Goal: Task Accomplishment & Management: Complete application form

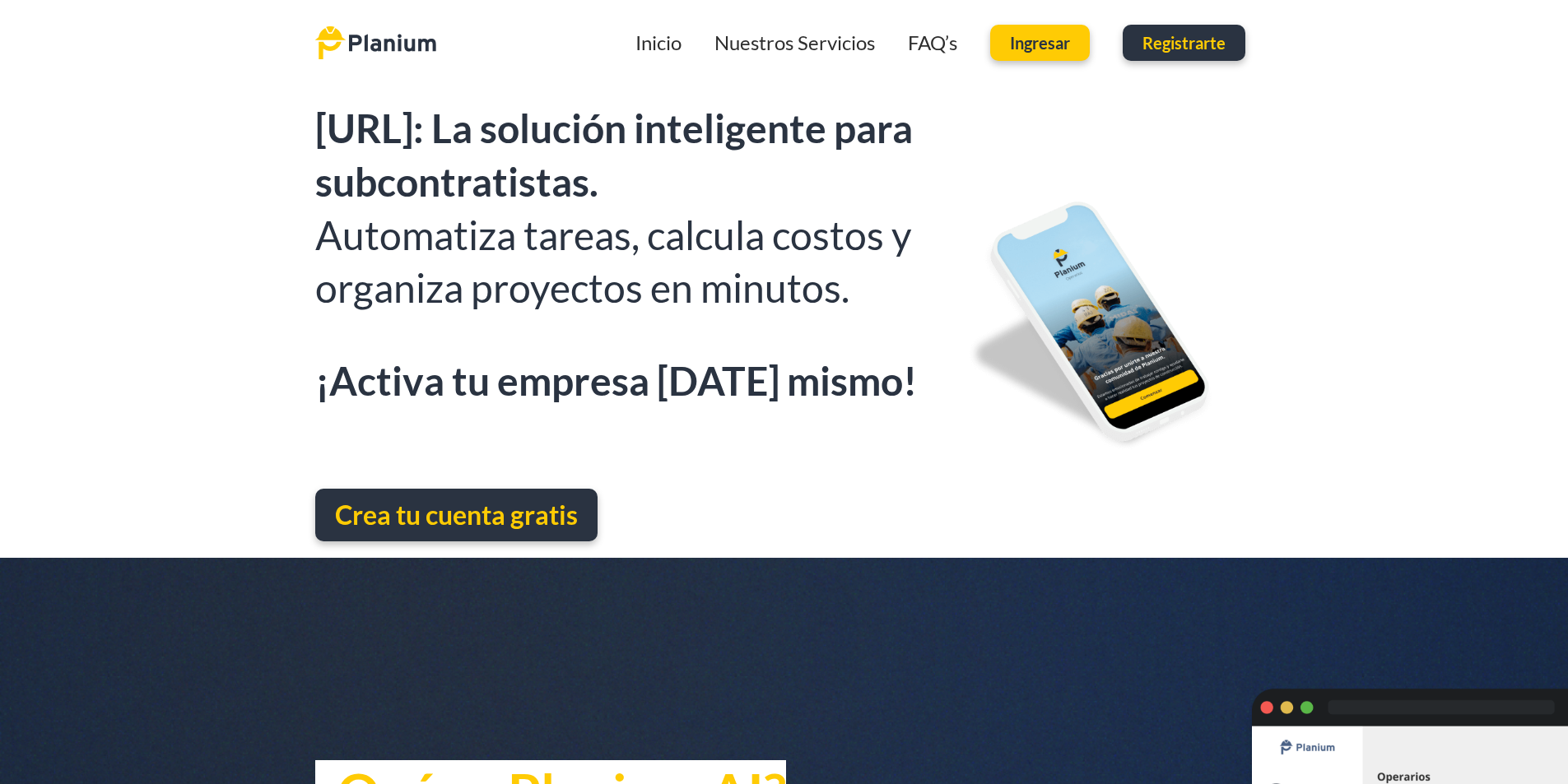
click at [447, 517] on span "Crea tu cuenta gratis" at bounding box center [456, 514] width 242 height 33
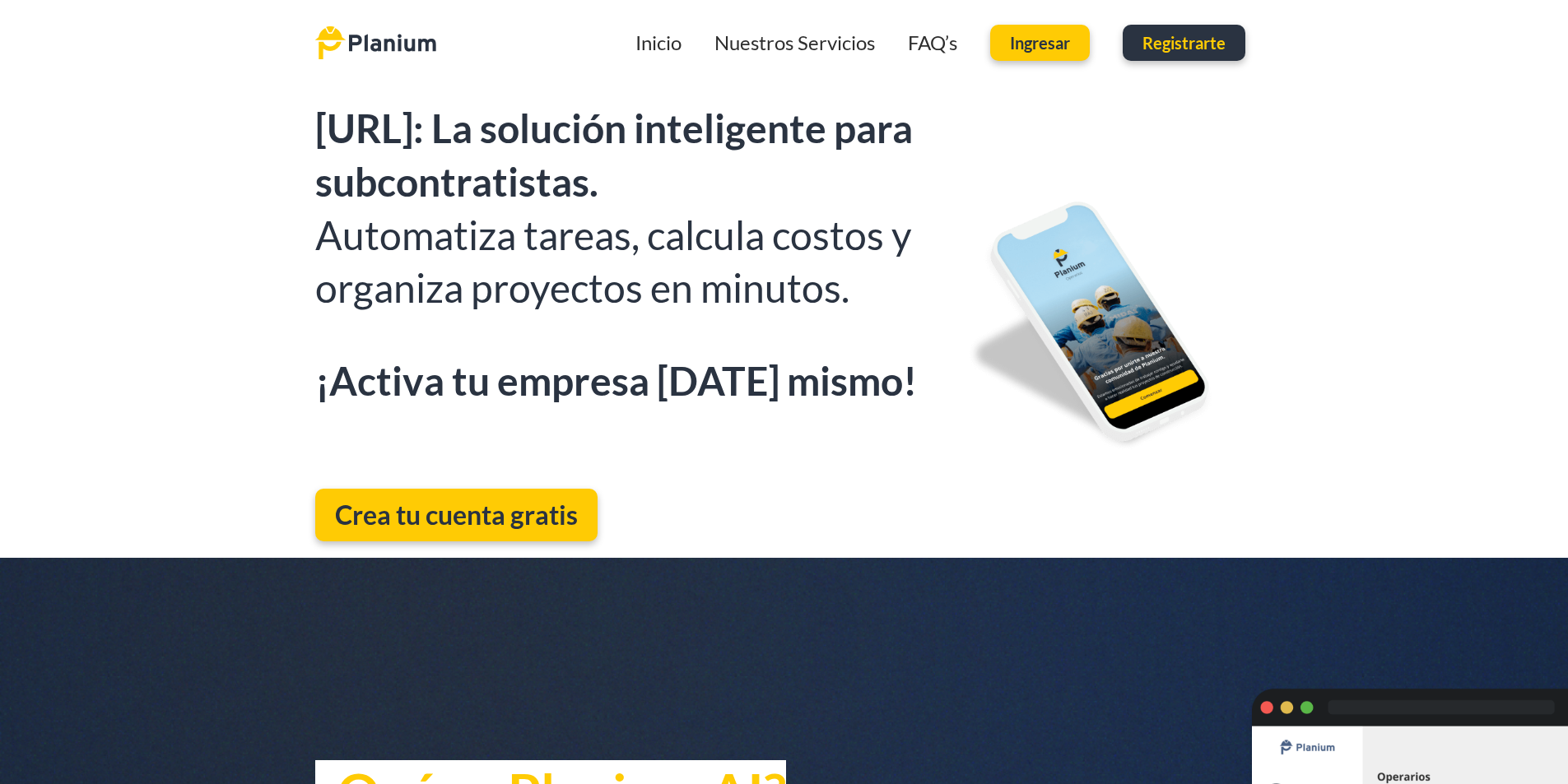
click at [661, 46] on link "Inicio" at bounding box center [658, 43] width 46 height 24
click at [784, 37] on link "Nuestros Servicios" at bounding box center [794, 43] width 160 height 24
click at [801, 44] on link "Nuestros Servicios" at bounding box center [794, 43] width 160 height 24
click at [936, 49] on link "FAQ’s" at bounding box center [932, 43] width 49 height 24
click at [831, 52] on link "Nuestros Servicios" at bounding box center [794, 43] width 160 height 24
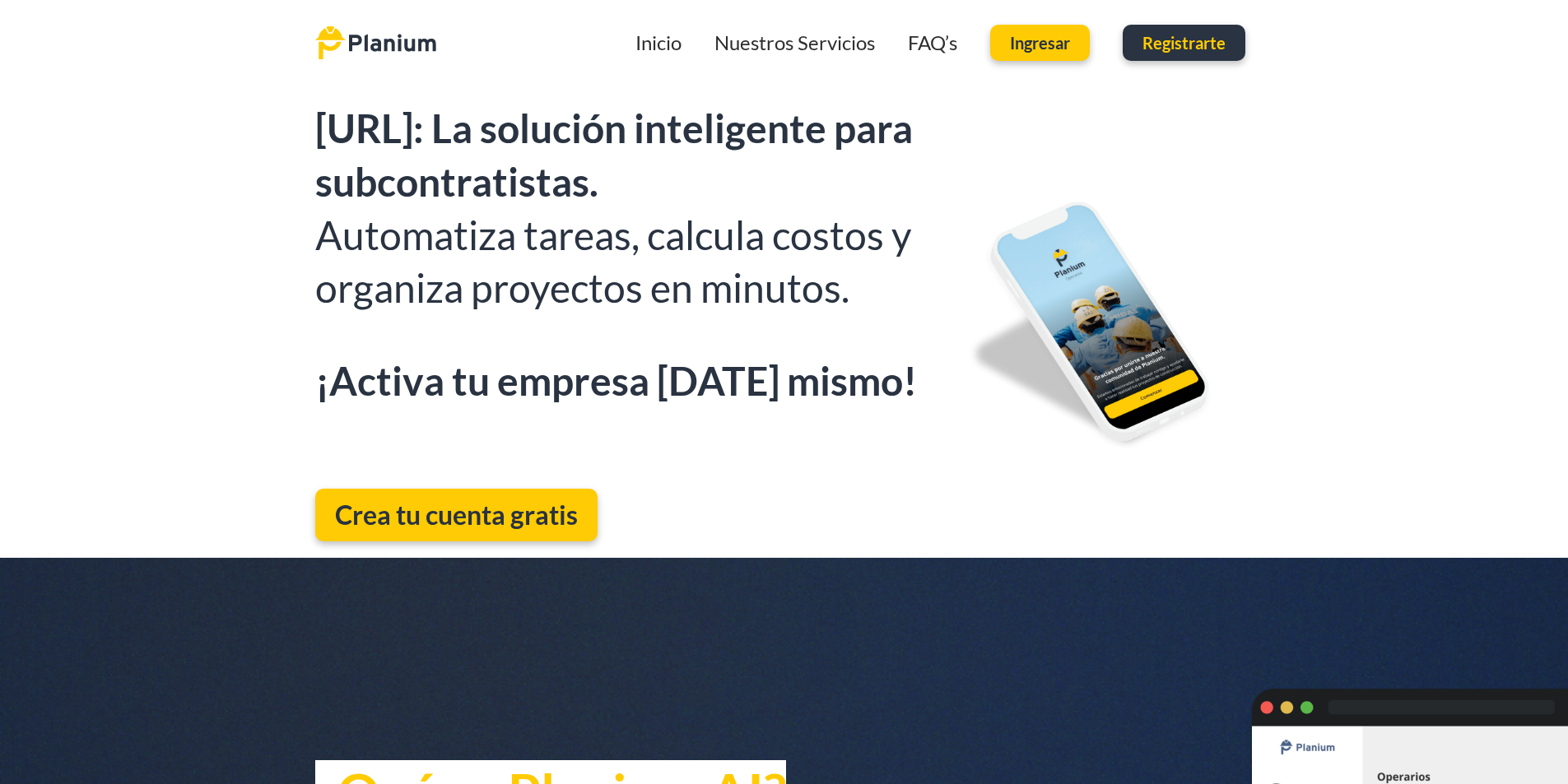
scroll to position [2467, 0]
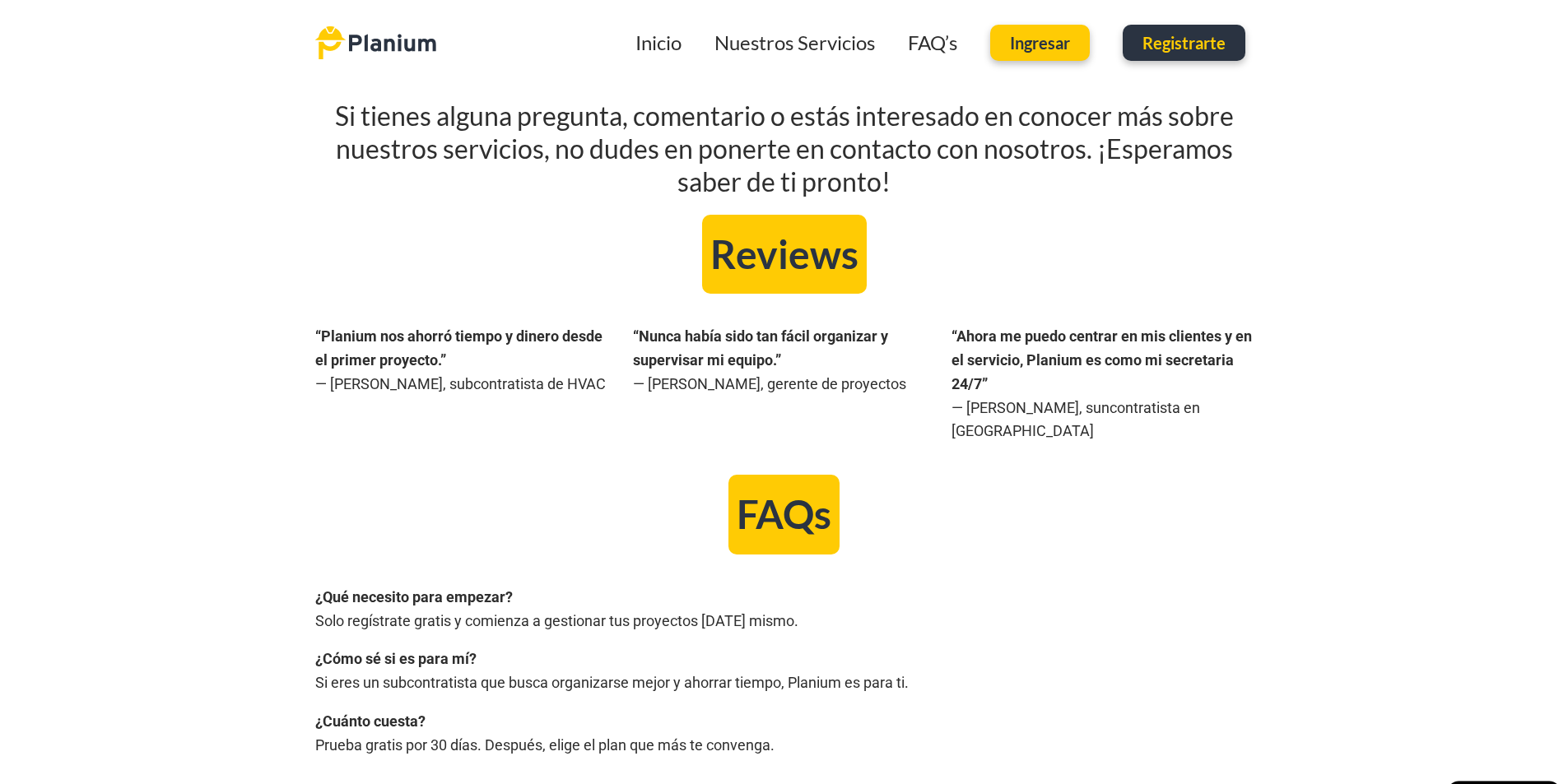
click at [188, 321] on div "“Planium nos ahorró tiempo y dinero desde el primer proyecto.” — [PERSON_NAME],…" at bounding box center [784, 384] width 1568 height 164
click at [805, 37] on link "Nuestros Servicios" at bounding box center [794, 43] width 160 height 24
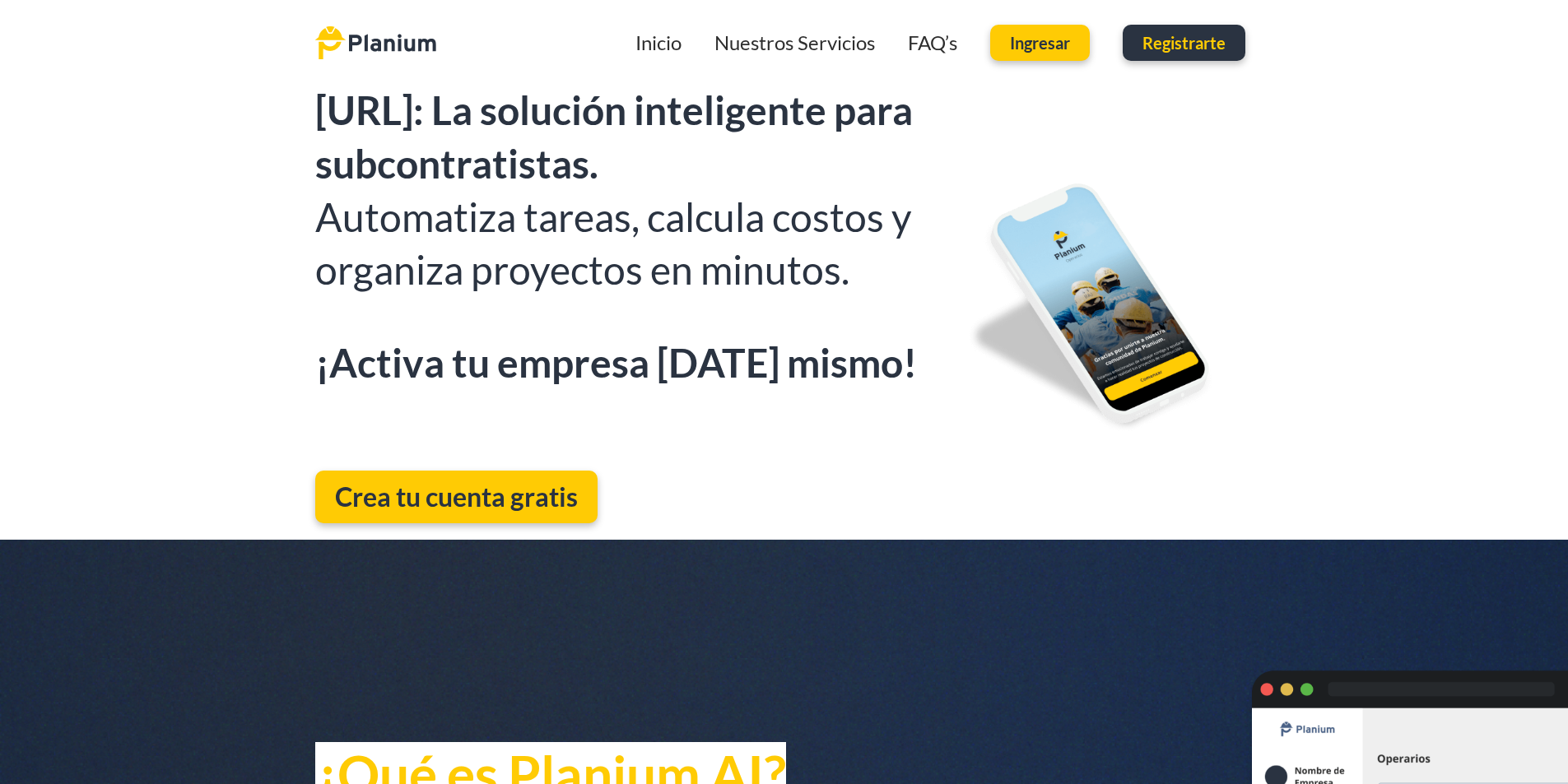
scroll to position [0, 0]
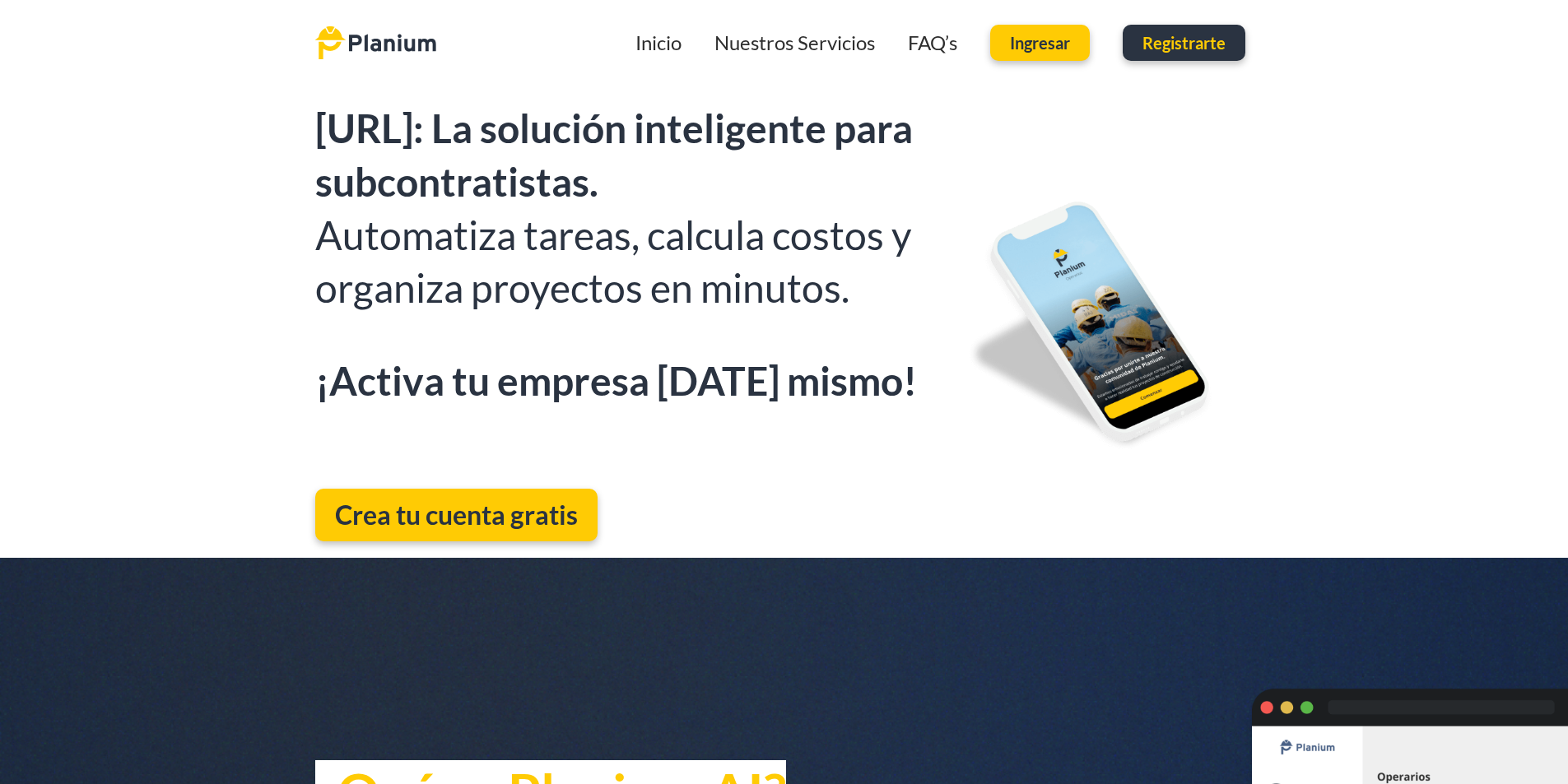
click at [941, 53] on link "FAQ’s" at bounding box center [932, 43] width 49 height 24
click at [920, 46] on link "FAQ’s" at bounding box center [932, 43] width 49 height 24
click at [853, 47] on link "Nuestros Servicios" at bounding box center [794, 43] width 160 height 24
click at [659, 51] on link "Inicio" at bounding box center [658, 43] width 46 height 24
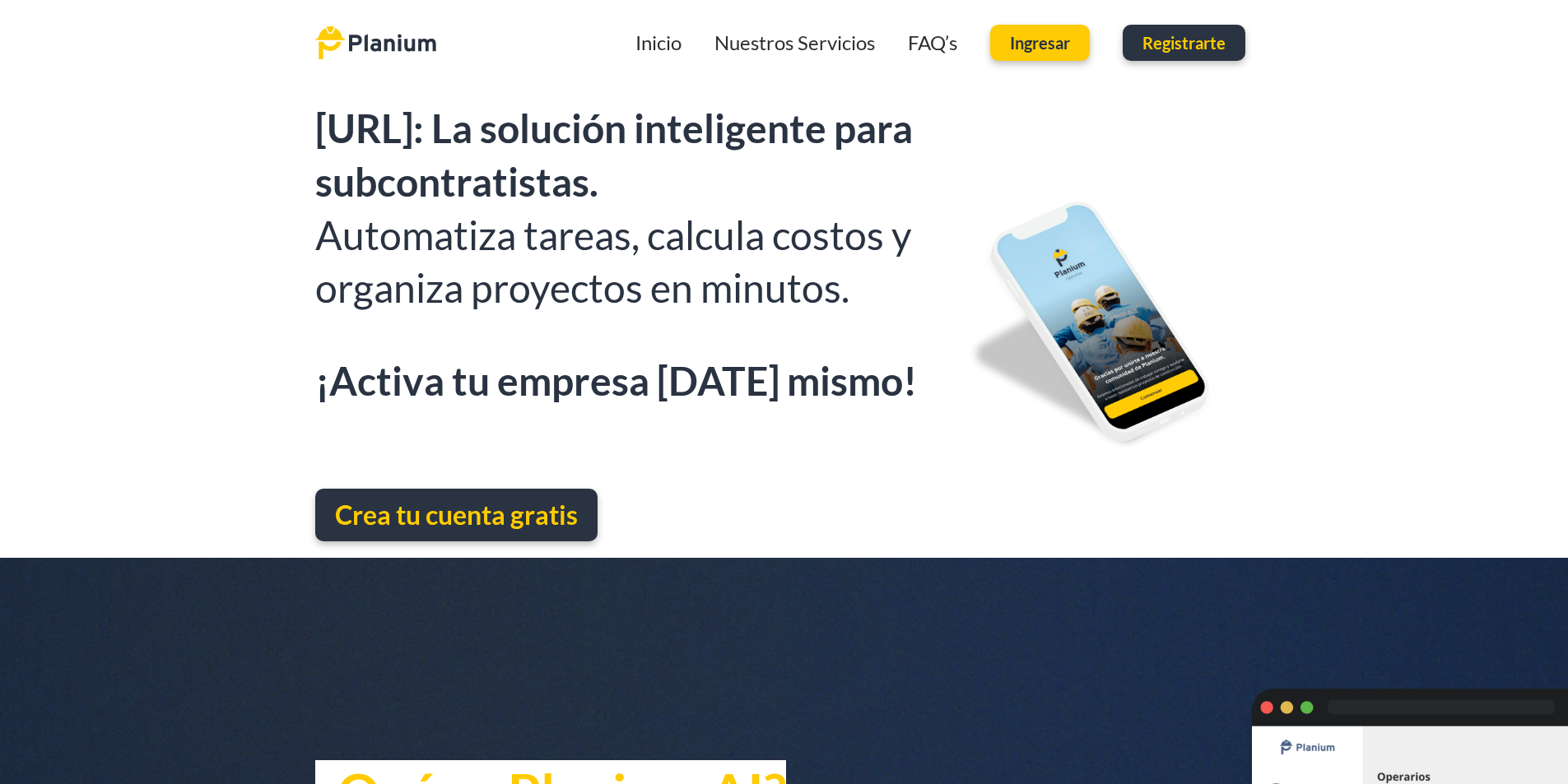
click at [413, 529] on span "Crea tu cuenta gratis" at bounding box center [456, 514] width 242 height 33
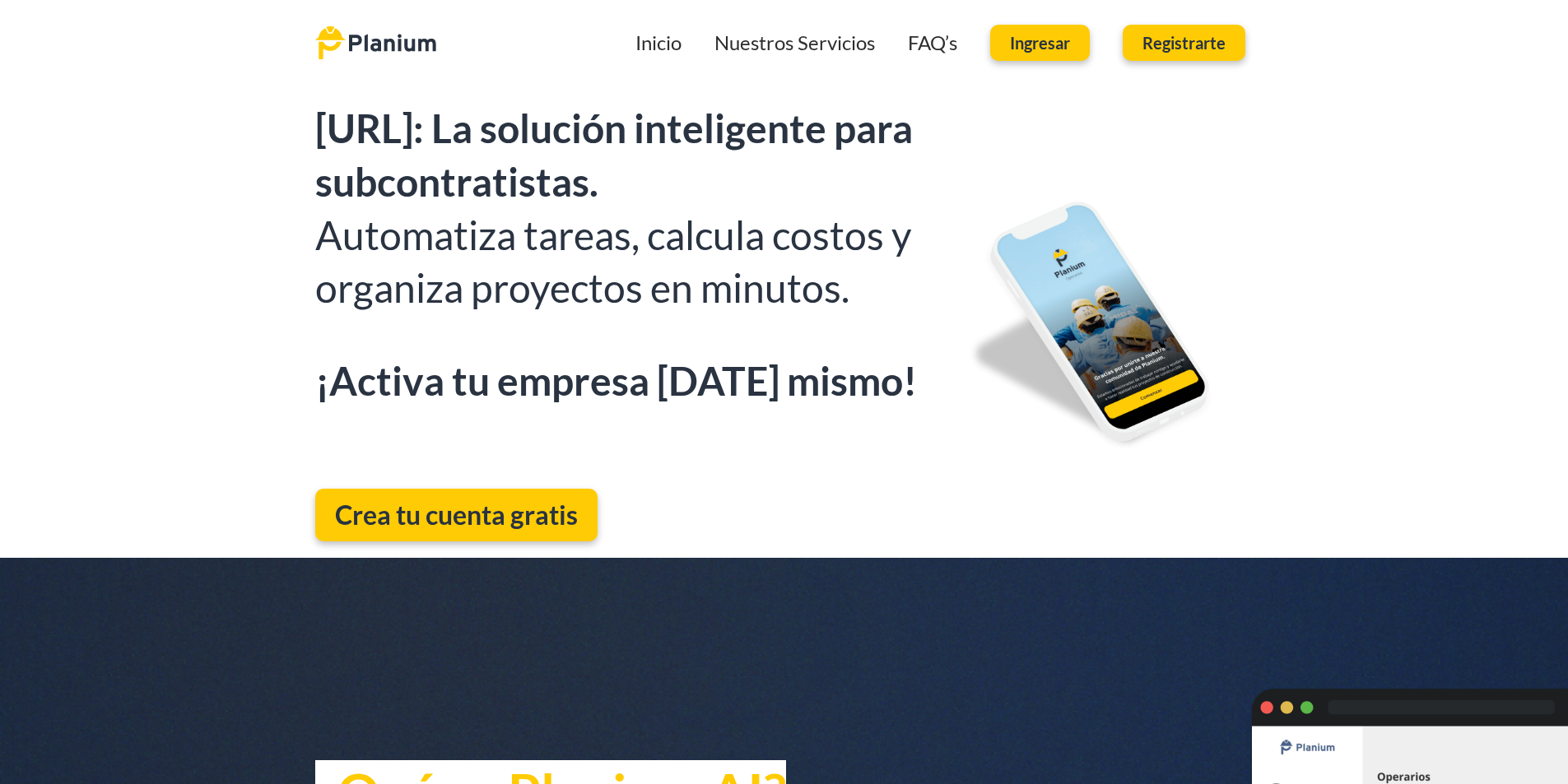
click at [1188, 46] on span "Registrarte" at bounding box center [1184, 43] width 83 height 17
